Goal: Find specific page/section: Find specific page/section

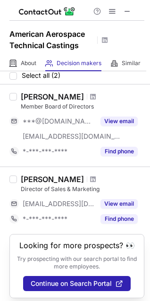
scroll to position [42, 0]
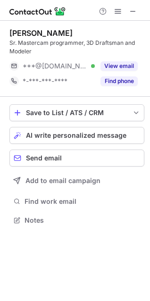
scroll to position [214, 150]
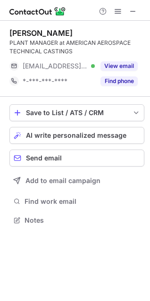
scroll to position [214, 150]
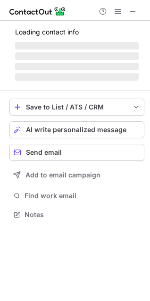
scroll to position [208, 150]
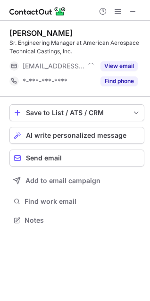
scroll to position [214, 150]
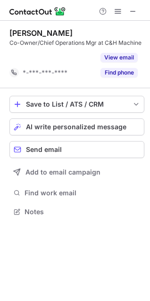
scroll to position [190, 150]
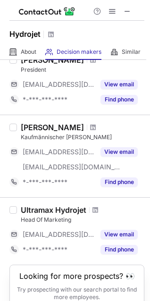
scroll to position [563, 0]
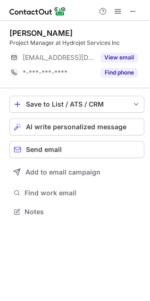
scroll to position [205, 150]
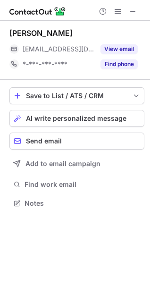
scroll to position [197, 150]
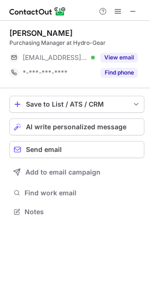
scroll to position [205, 150]
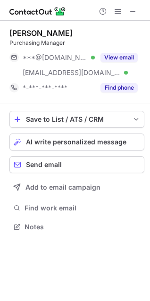
scroll to position [220, 150]
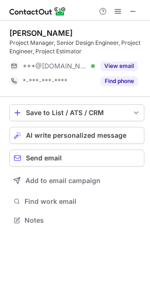
scroll to position [214, 150]
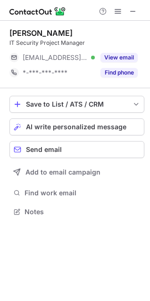
scroll to position [205, 150]
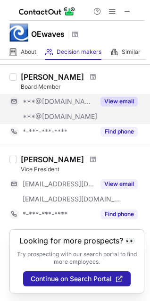
scroll to position [391, 0]
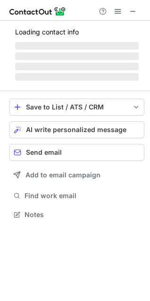
scroll to position [220, 150]
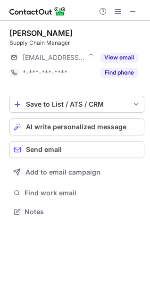
scroll to position [205, 150]
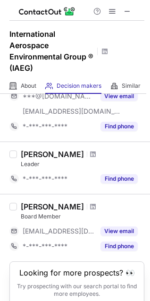
scroll to position [230, 0]
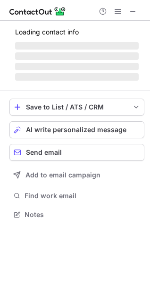
scroll to position [214, 150]
